Goal: Task Accomplishment & Management: Use online tool/utility

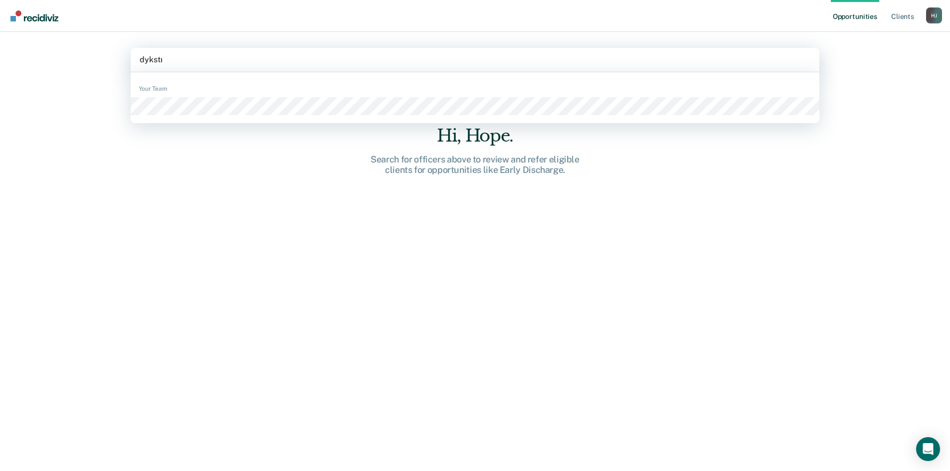
type input "[PERSON_NAME]"
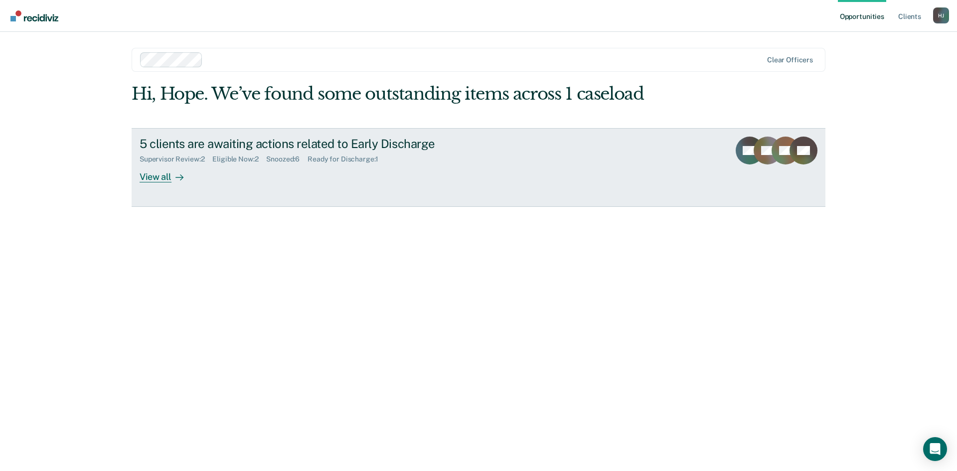
click at [179, 180] on icon at bounding box center [180, 178] width 8 height 8
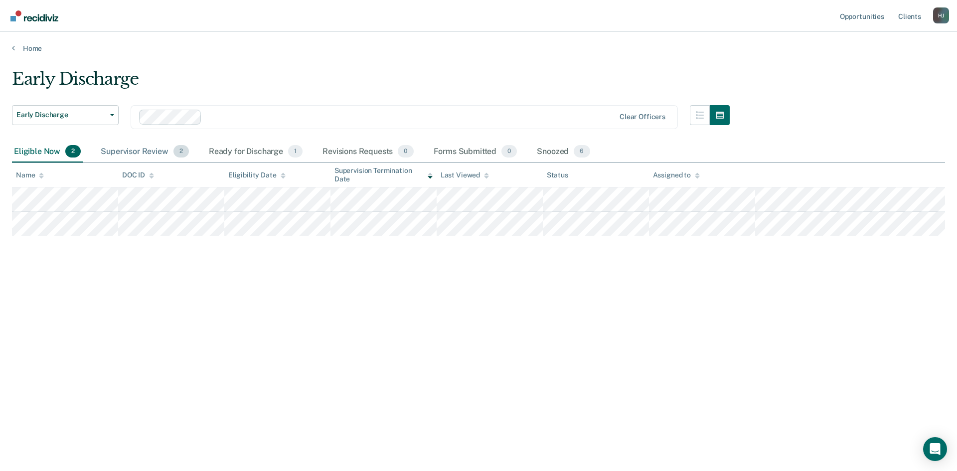
click at [128, 150] on div "Supervisor Review 2" at bounding box center [145, 152] width 92 height 22
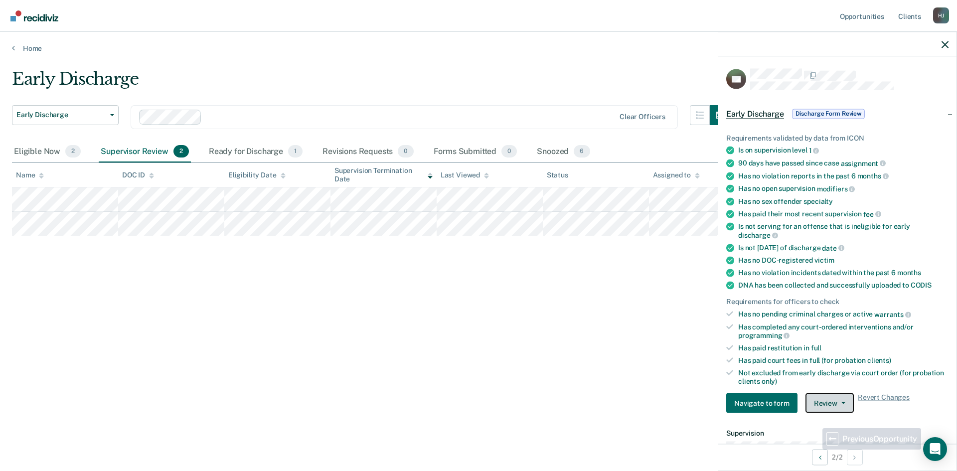
click at [828, 401] on button "Review" at bounding box center [830, 403] width 48 height 20
click at [819, 424] on button "Approve Discharge and Forms" at bounding box center [862, 423] width 112 height 16
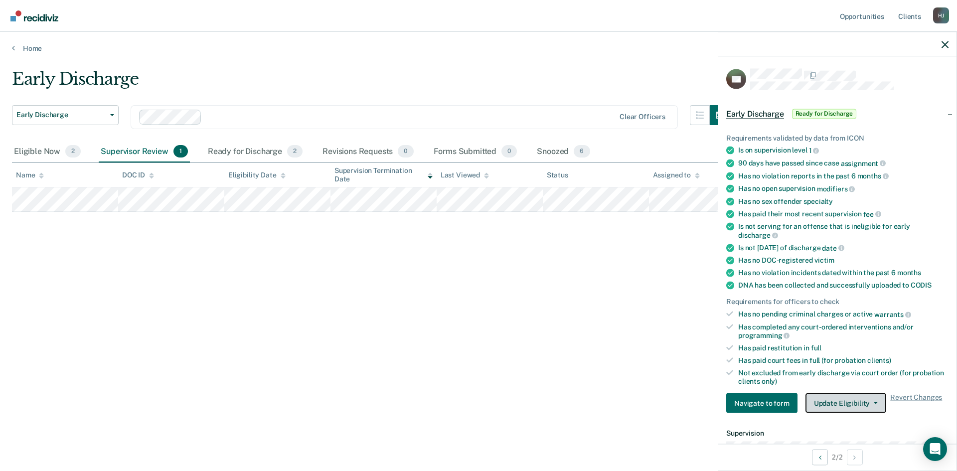
click at [837, 401] on button "Update Eligibility" at bounding box center [846, 403] width 81 height 20
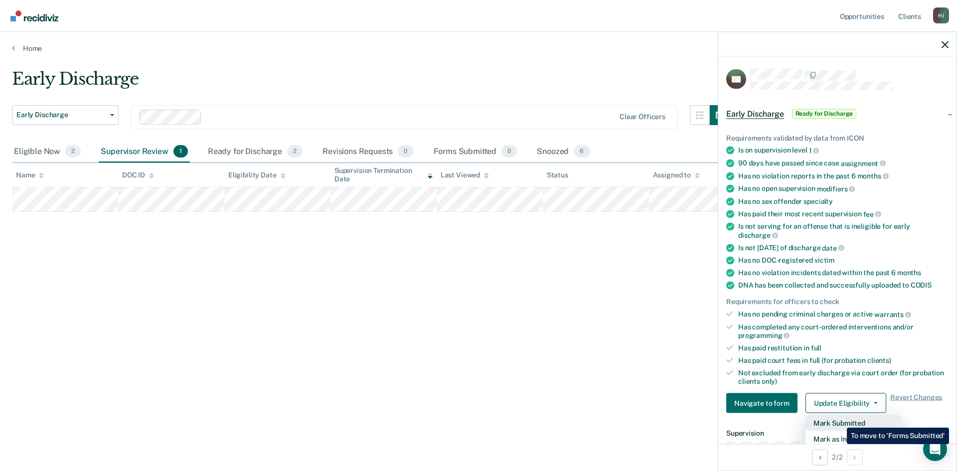
click at [840, 420] on button "Mark Submitted" at bounding box center [854, 423] width 96 height 16
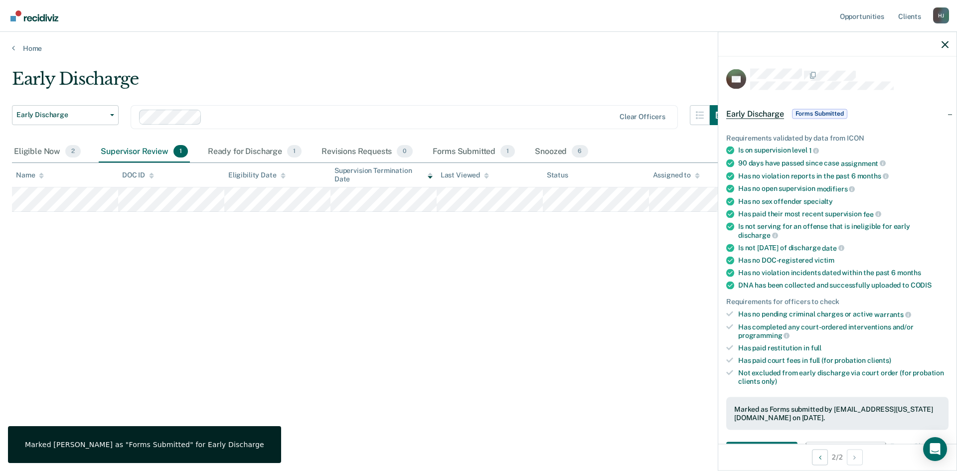
click at [415, 363] on div "Early Discharge Early Discharge Early Discharge Clear officers Eligible Now 2 S…" at bounding box center [478, 233] width 933 height 328
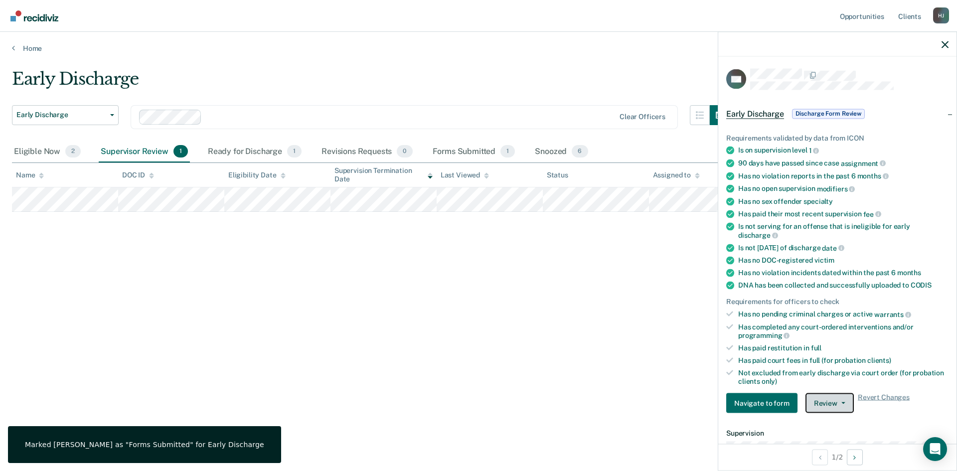
click at [835, 396] on button "Review" at bounding box center [830, 403] width 48 height 20
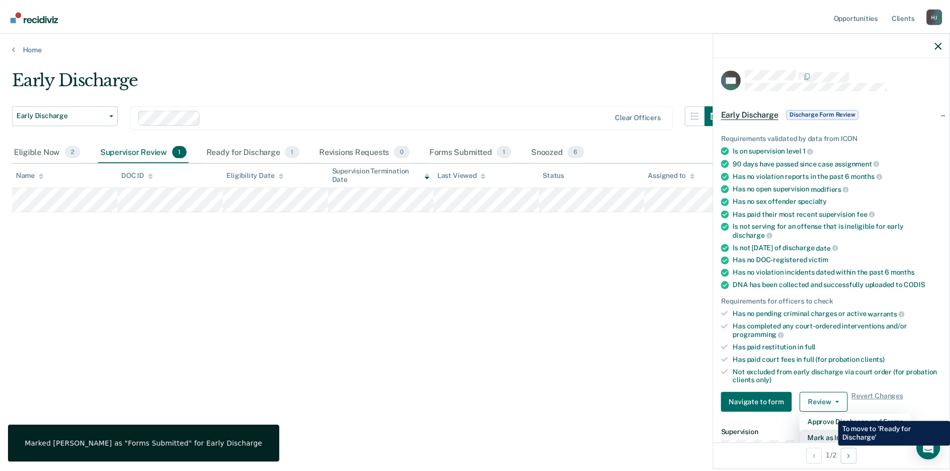
scroll to position [2, 0]
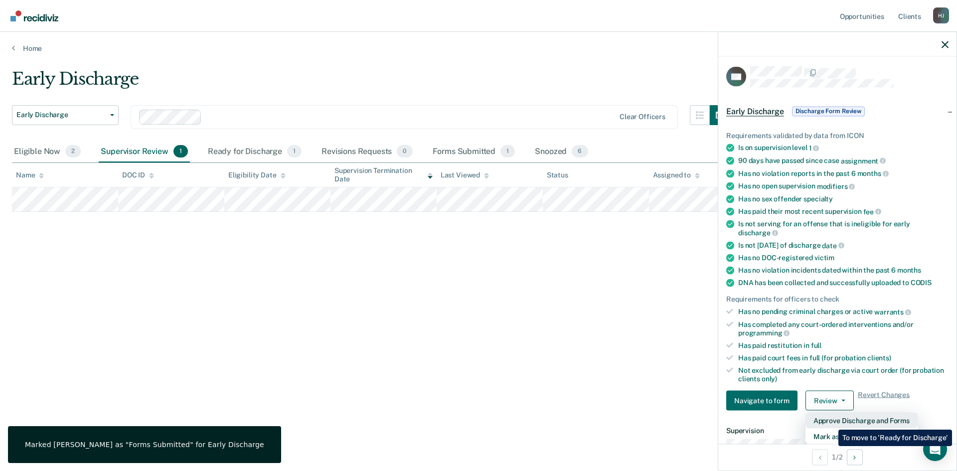
click at [831, 422] on button "Approve Discharge and Forms" at bounding box center [862, 421] width 112 height 16
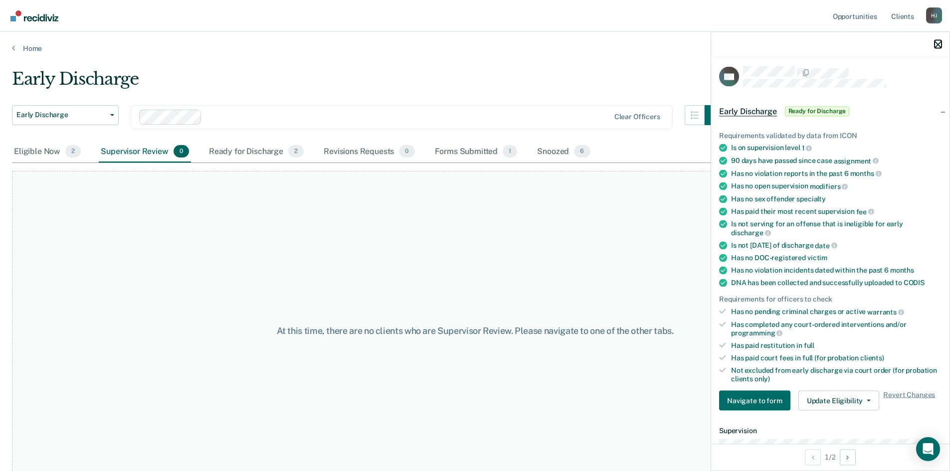
click at [938, 45] on icon "button" at bounding box center [937, 44] width 7 height 7
